Goal: Transaction & Acquisition: Purchase product/service

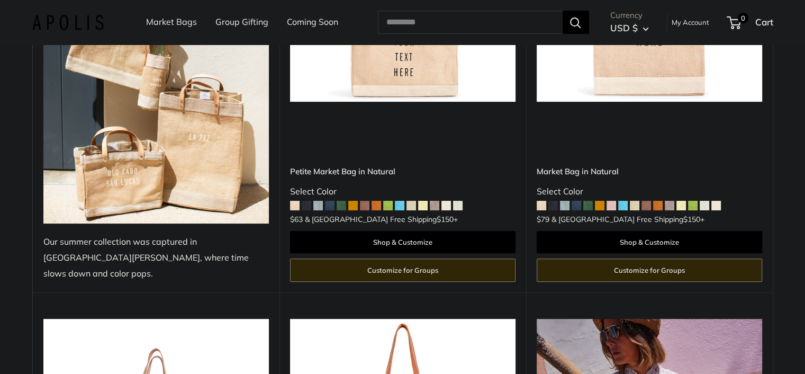
scroll to position [318, 0]
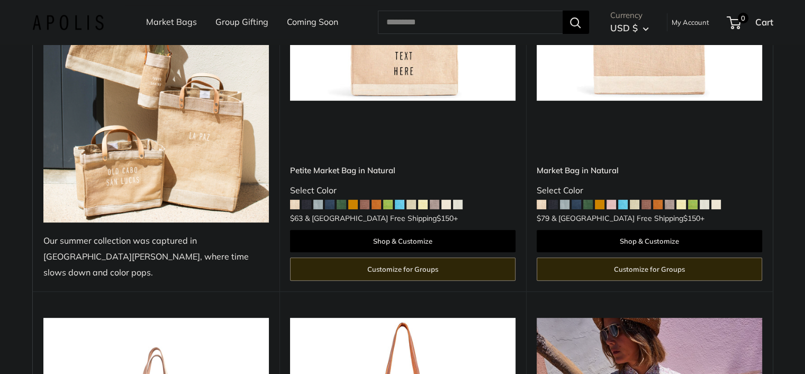
click at [0, 0] on img at bounding box center [0, 0] width 0 height 0
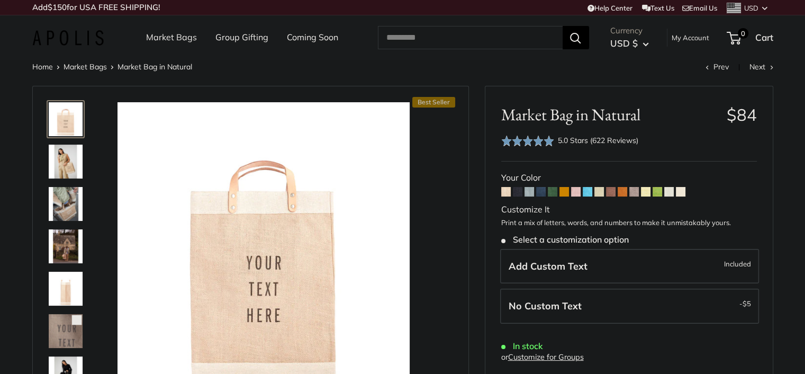
click at [70, 167] on img at bounding box center [66, 161] width 34 height 34
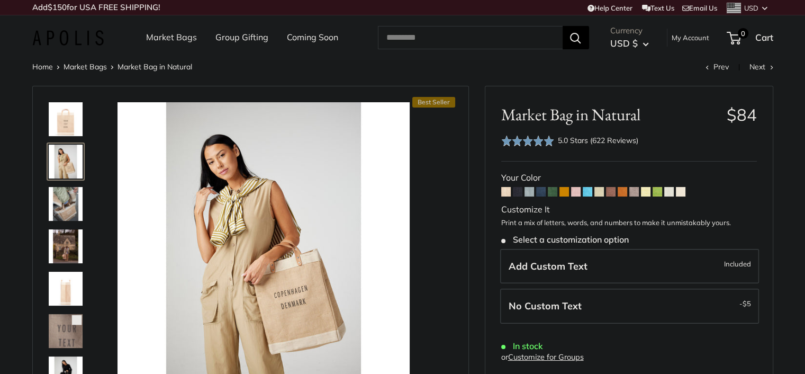
click at [67, 208] on img at bounding box center [66, 204] width 34 height 34
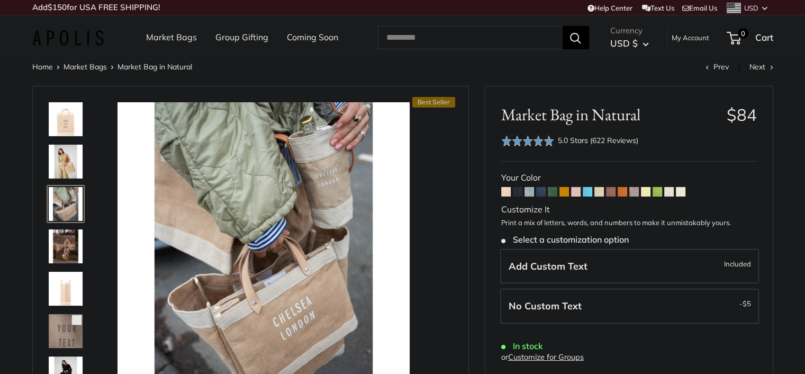
click at [59, 249] on img at bounding box center [66, 246] width 34 height 34
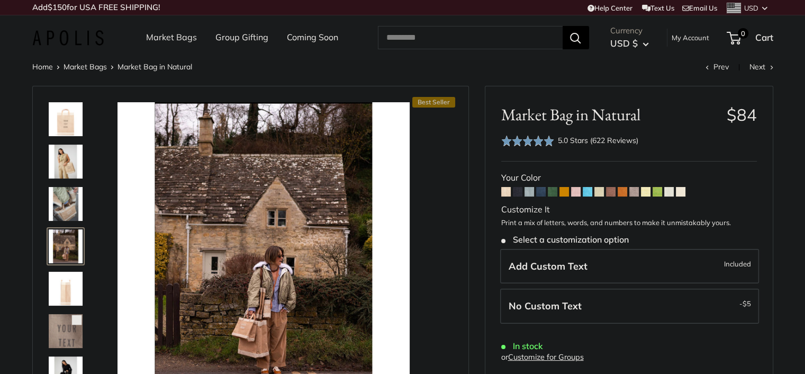
click at [55, 278] on img at bounding box center [66, 289] width 34 height 34
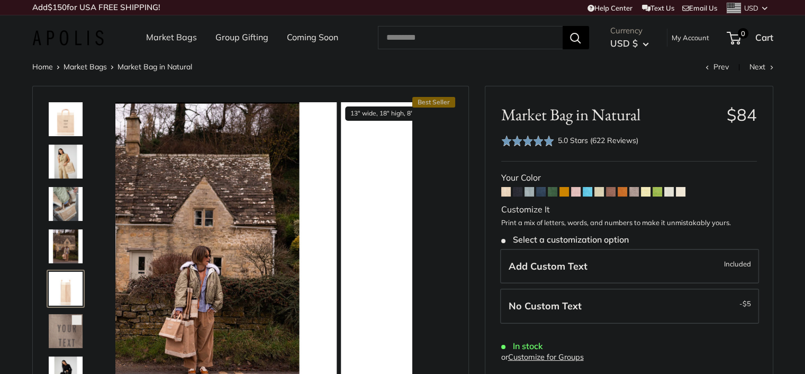
scroll to position [33, 0]
